Goal: Navigation & Orientation: Find specific page/section

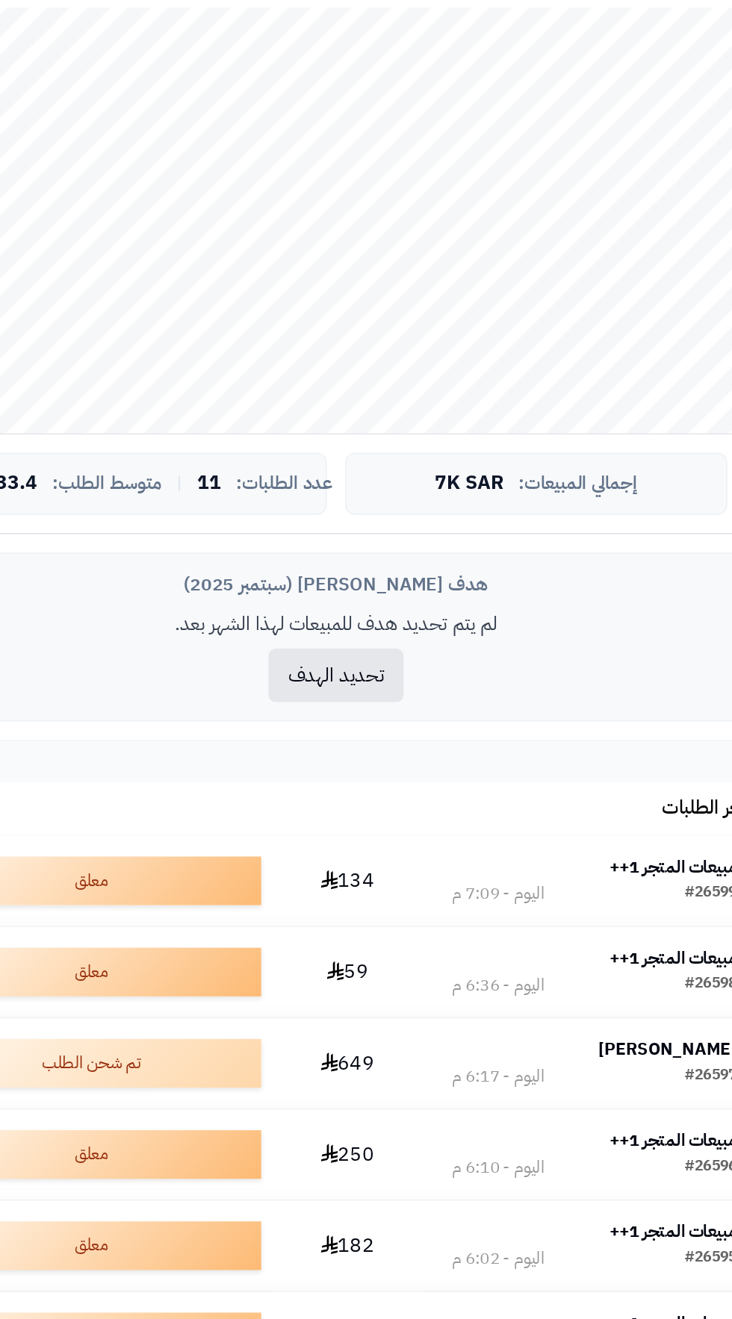
scroll to position [6, 0]
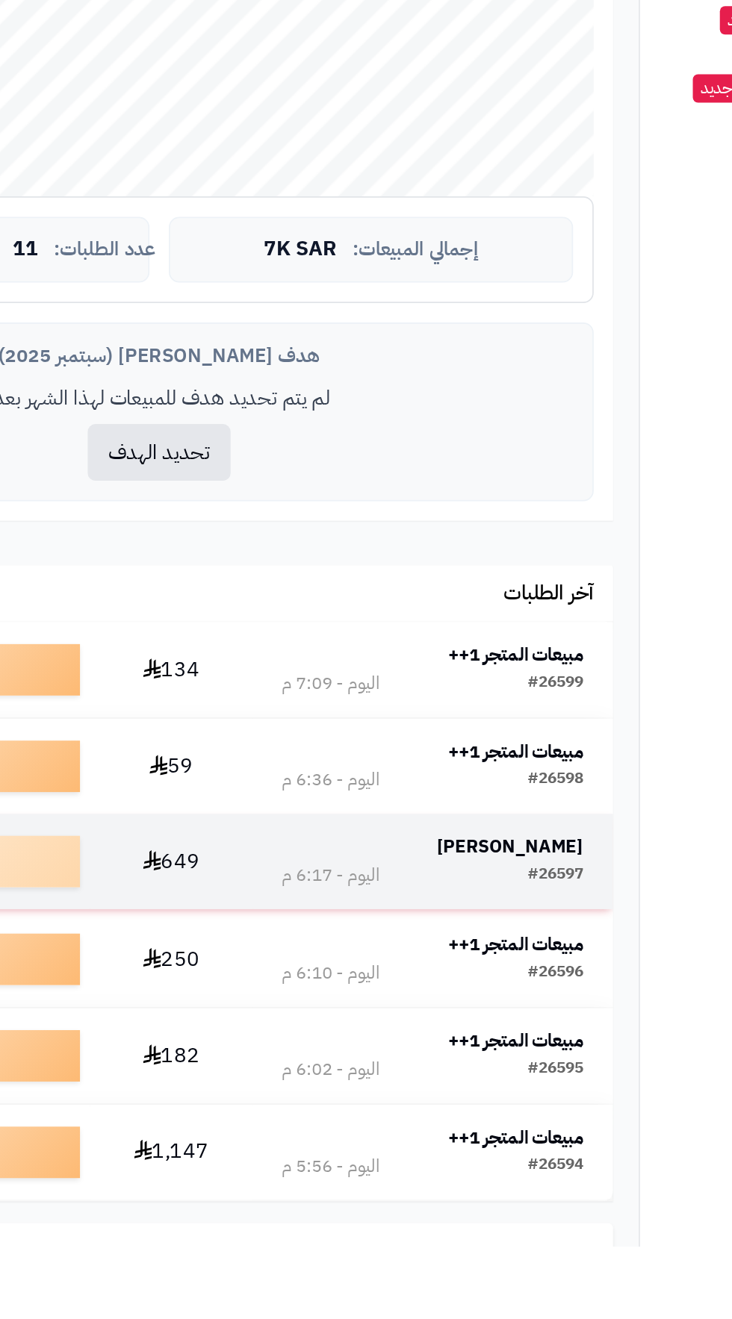
click at [478, 1082] on strong "[PERSON_NAME]" at bounding box center [481, 1087] width 85 height 16
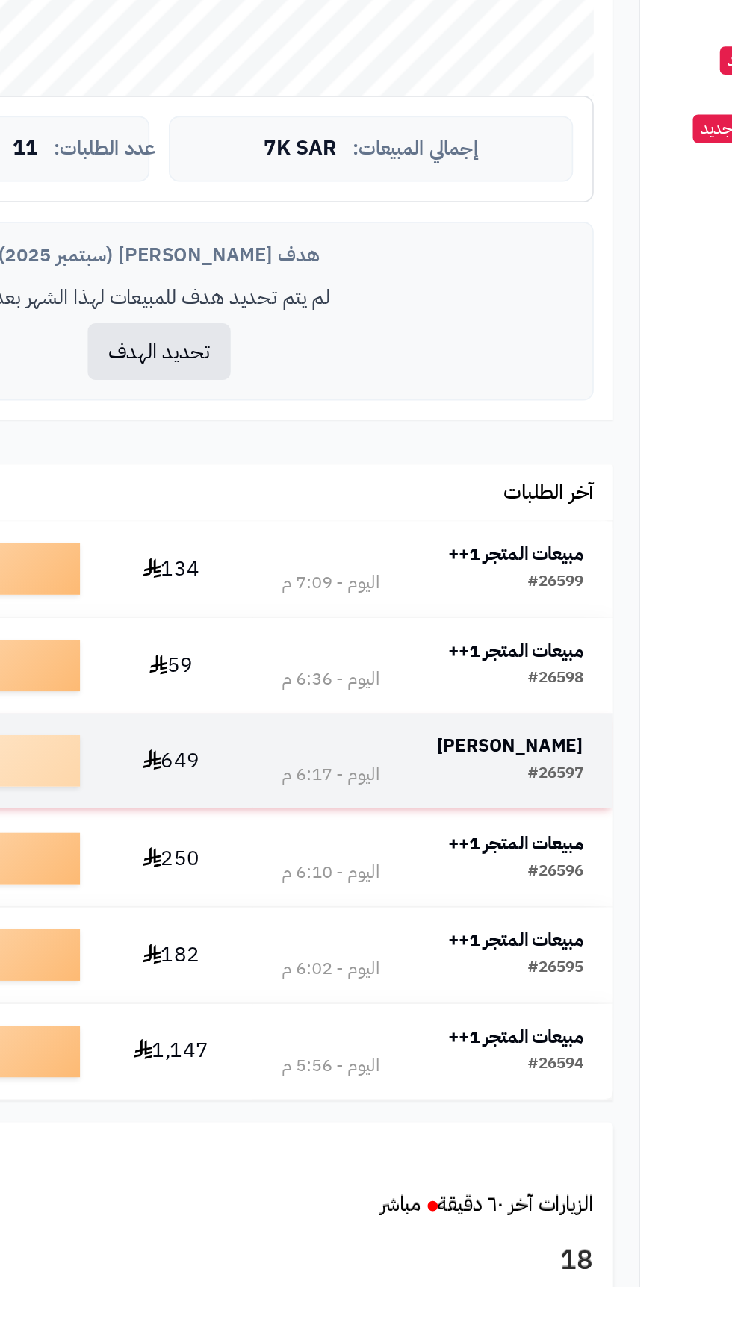
scroll to position [152, 0]
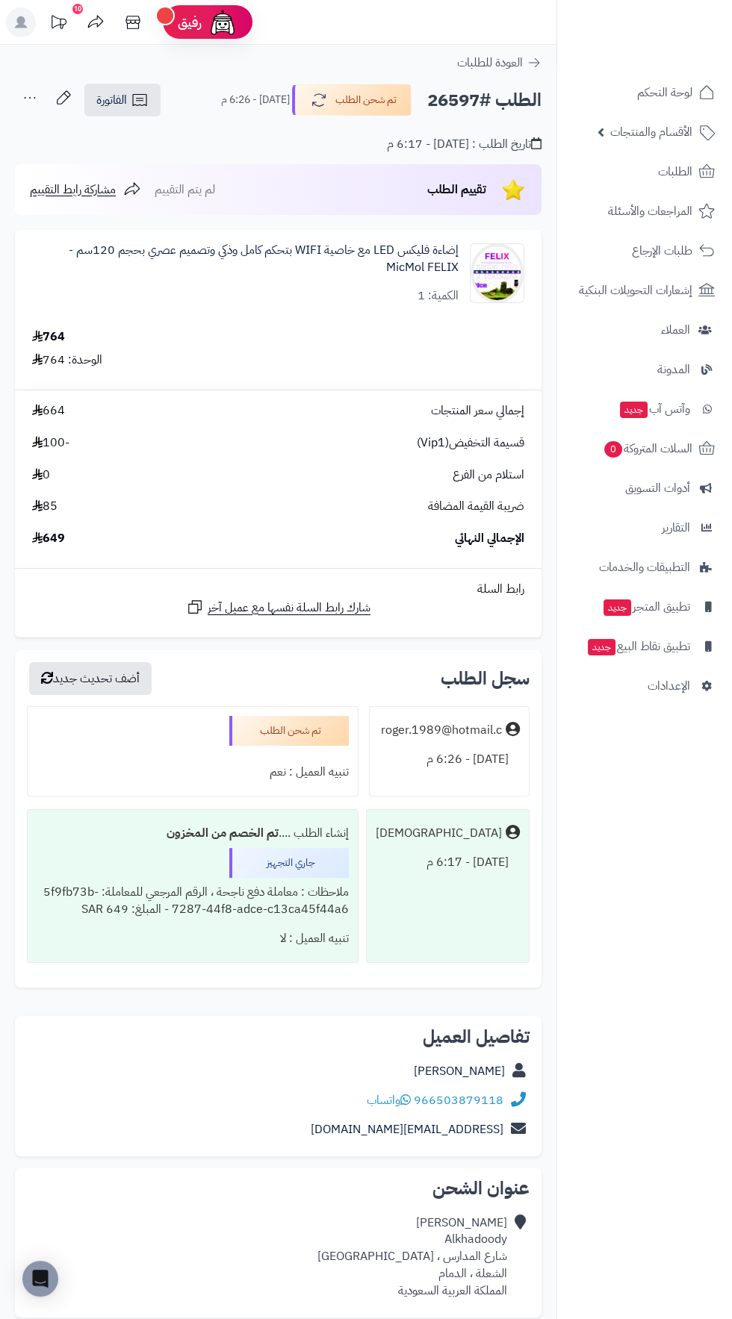
click at [678, 55] on div at bounding box center [643, 32] width 175 height 65
click at [654, 90] on span "لوحة التحكم" at bounding box center [664, 92] width 54 height 21
